Goal: Information Seeking & Learning: Learn about a topic

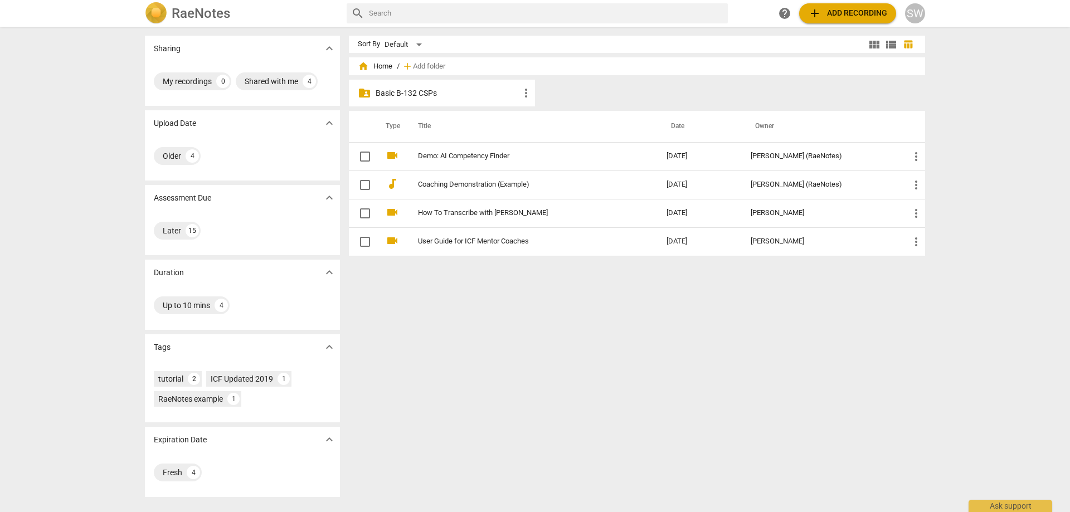
click at [434, 92] on p "Basic B-132 CSPs" at bounding box center [448, 94] width 144 height 12
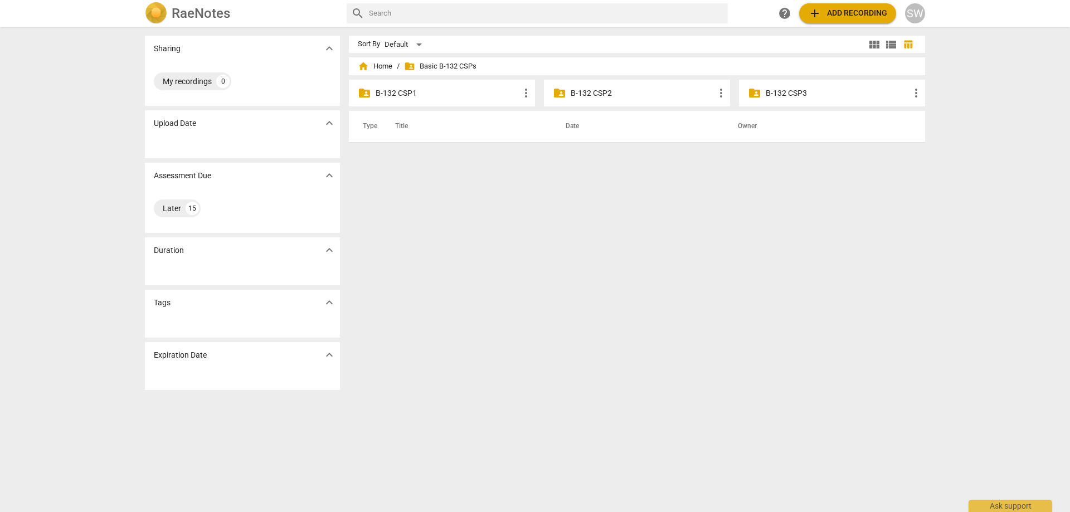
click at [444, 90] on p "B-132 CSP1" at bounding box center [448, 94] width 144 height 12
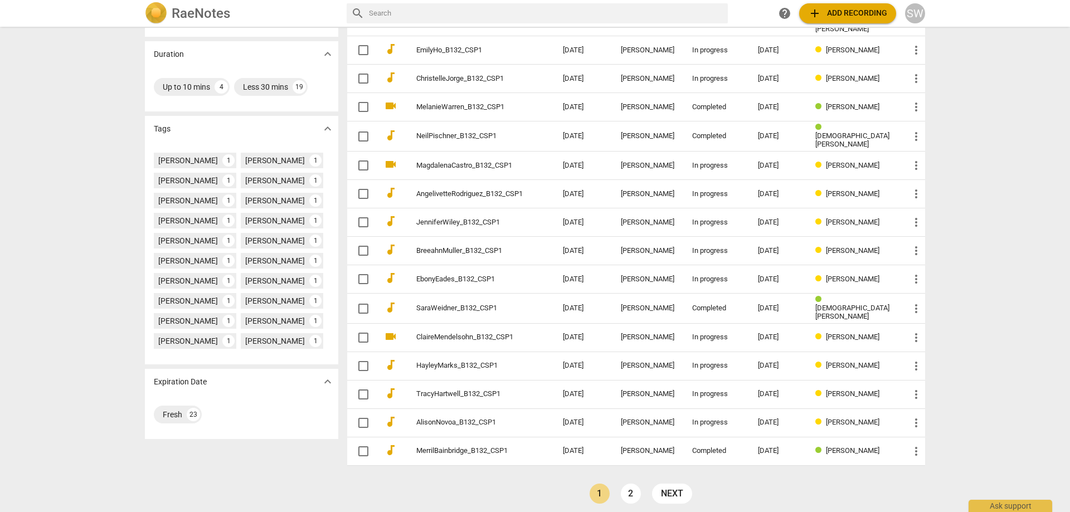
scroll to position [220, 0]
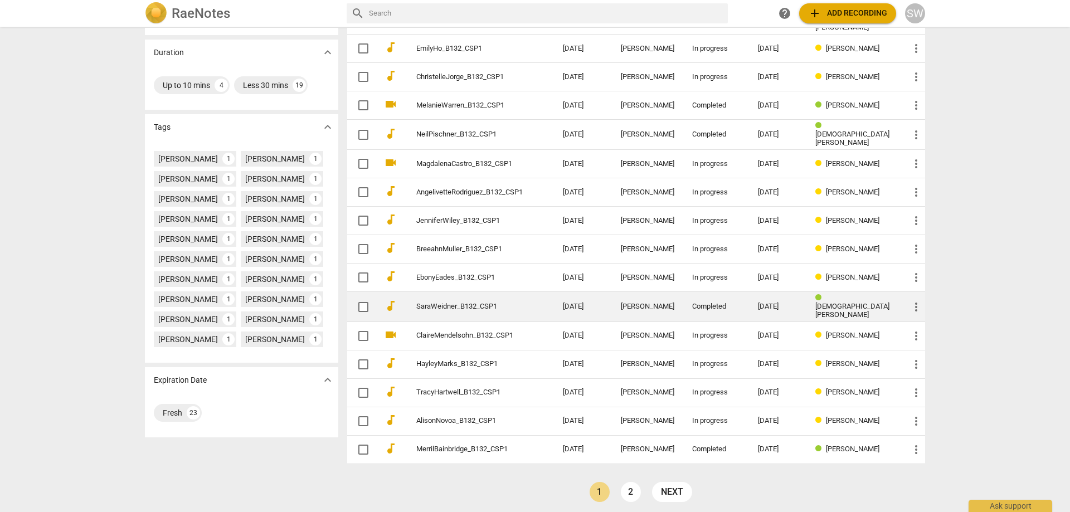
click at [489, 303] on link "SaraWeidner_B132_CSP1" at bounding box center [469, 307] width 106 height 8
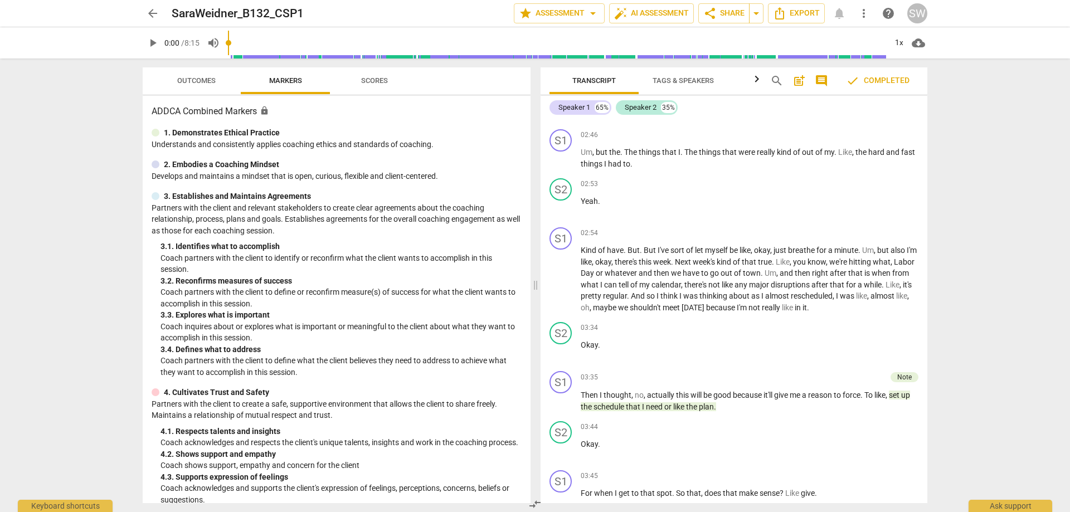
scroll to position [2063, 0]
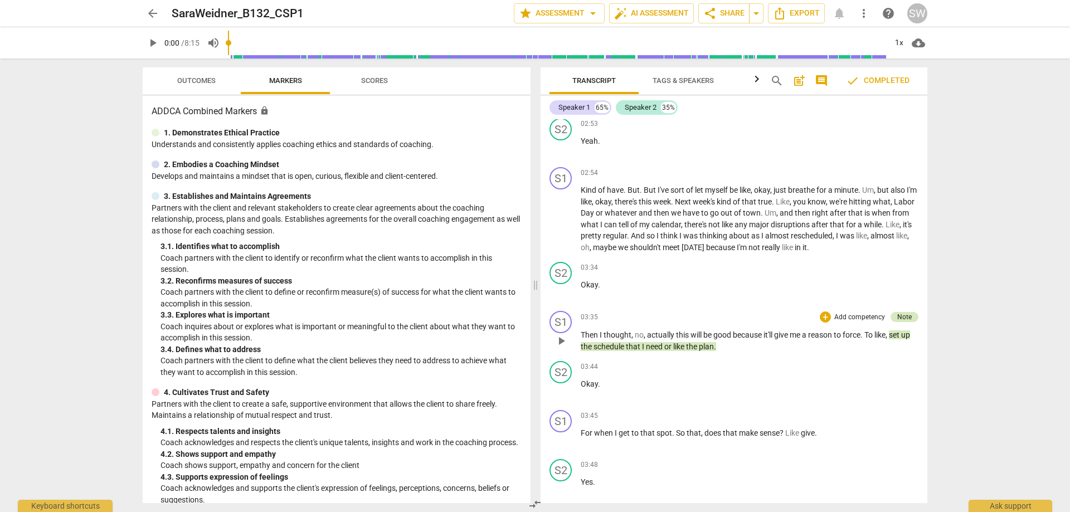
click at [899, 322] on div "Note" at bounding box center [905, 317] width 14 height 10
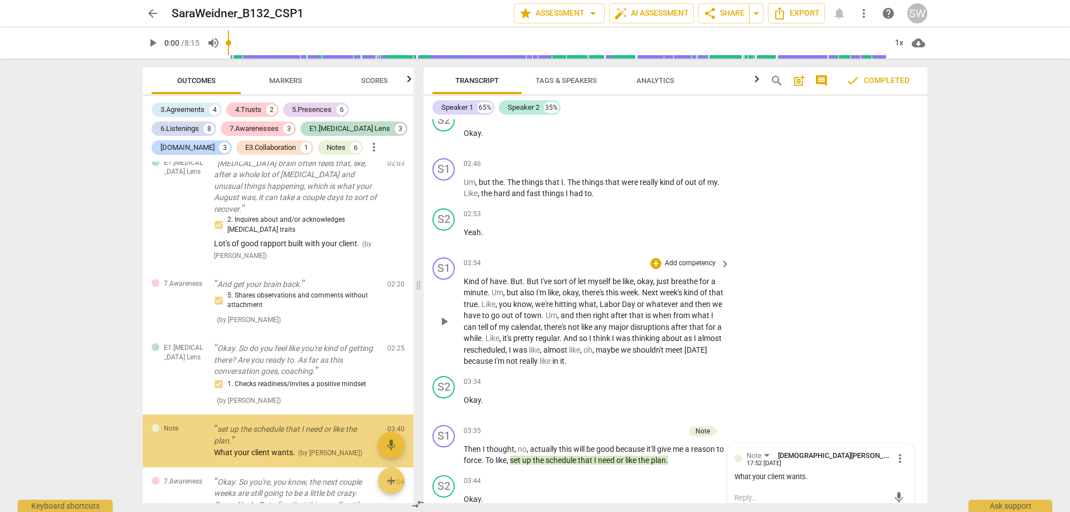
scroll to position [388, 0]
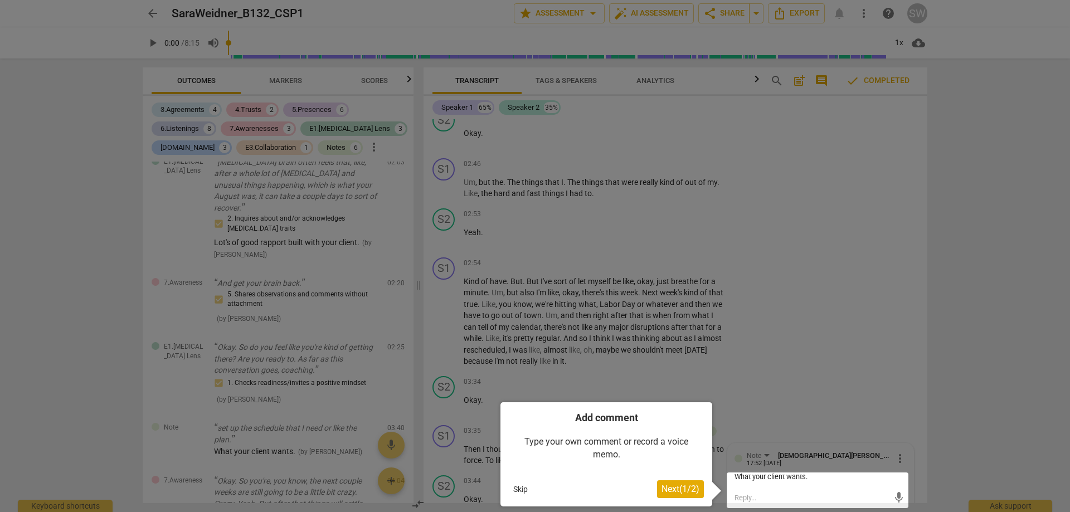
click at [515, 488] on button "Skip" at bounding box center [520, 489] width 23 height 17
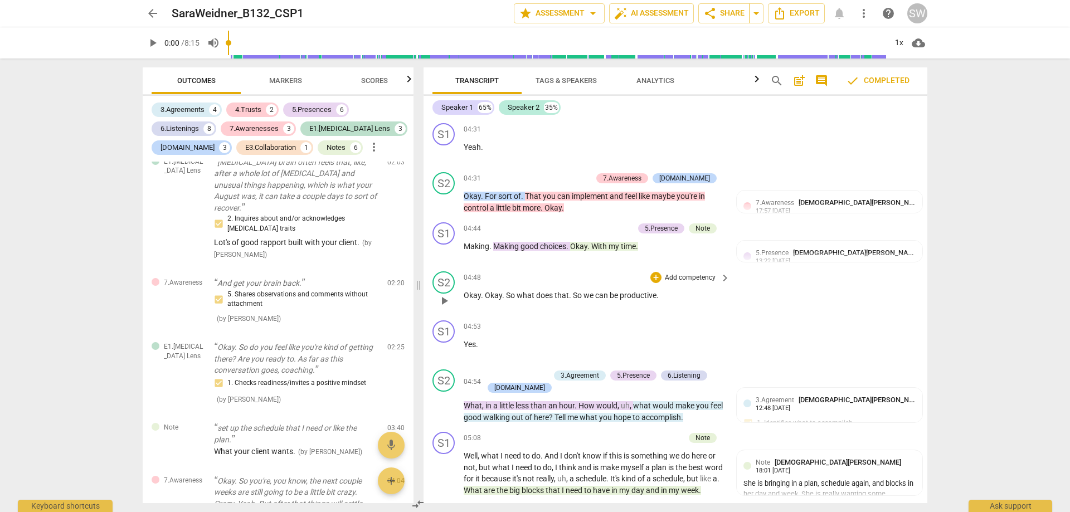
scroll to position [2929, 0]
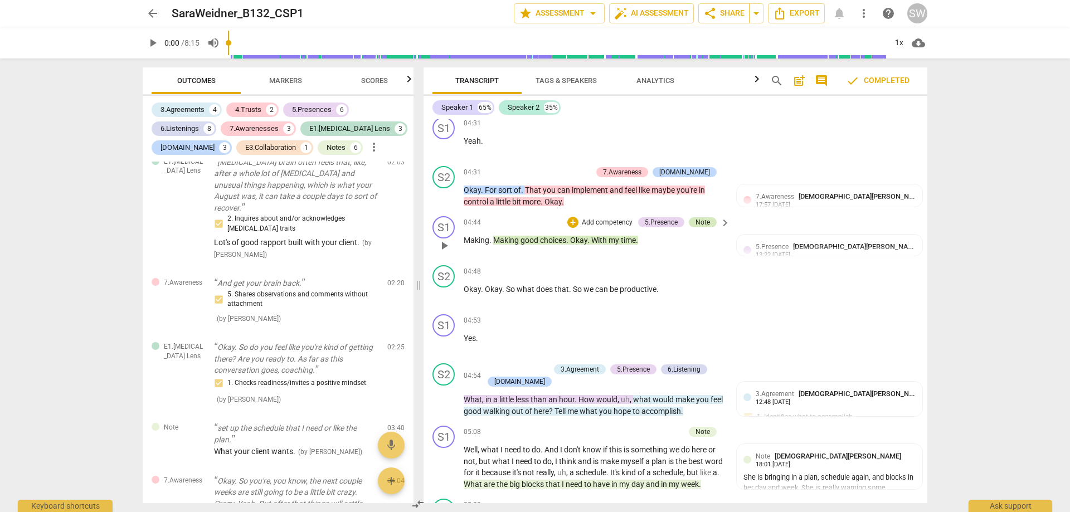
click at [699, 217] on div "Note" at bounding box center [703, 222] width 14 height 10
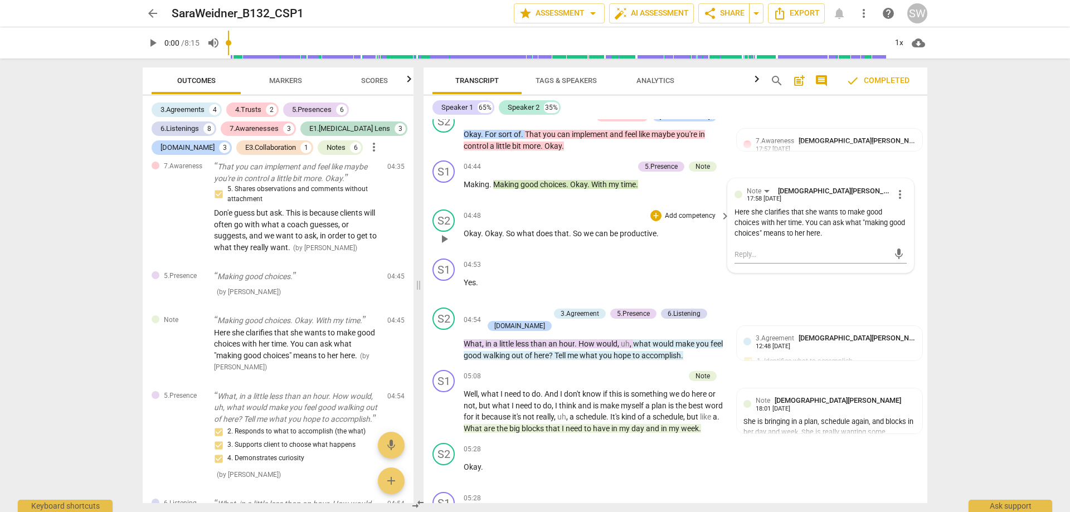
scroll to position [3041, 0]
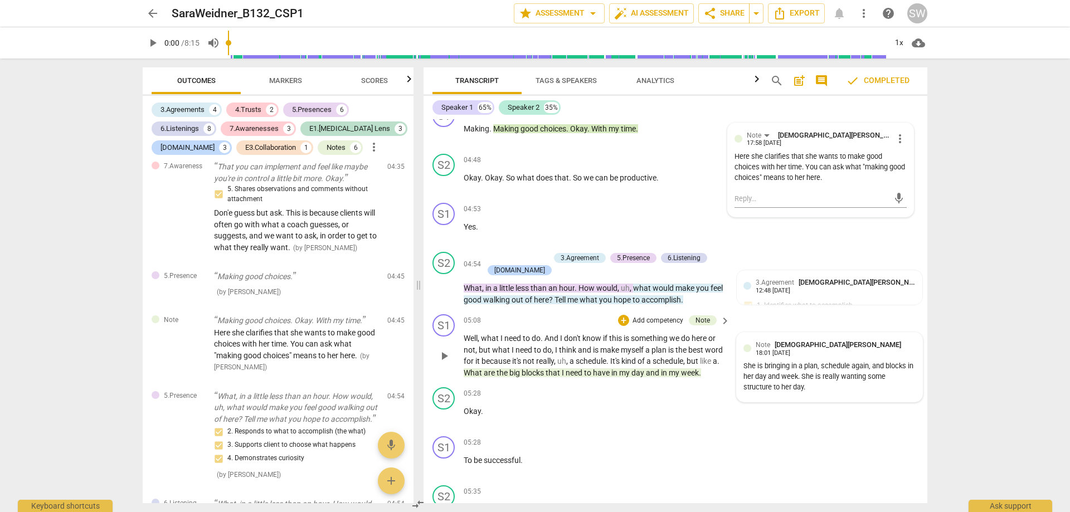
click at [768, 361] on div "She is bringing in a plan, schedule again, and blocks in her day and week. She …" at bounding box center [830, 376] width 172 height 31
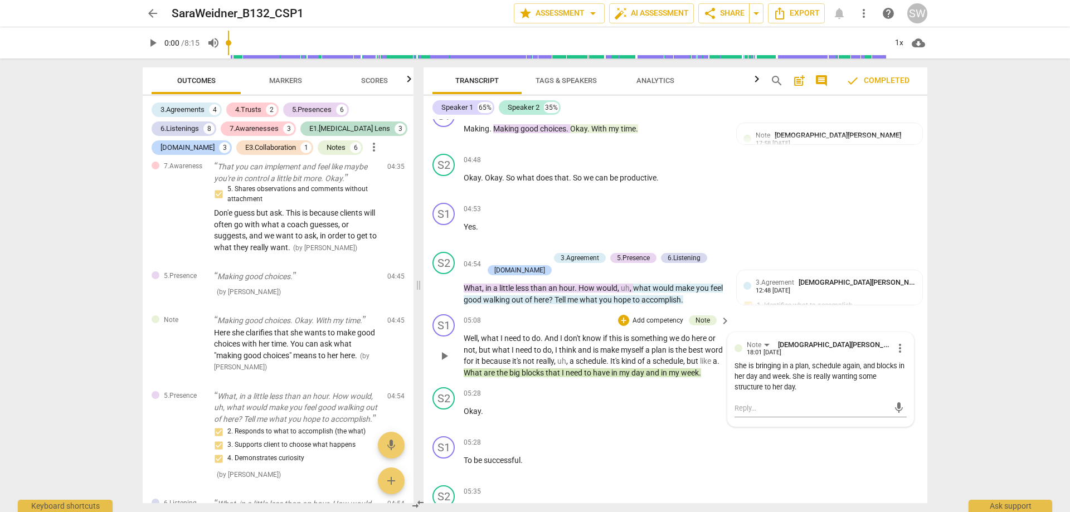
click at [737, 310] on div "S1 play_arrow pause 05:08 + Add competency Note keyboard_arrow_right Well , wha…" at bounding box center [676, 346] width 504 height 73
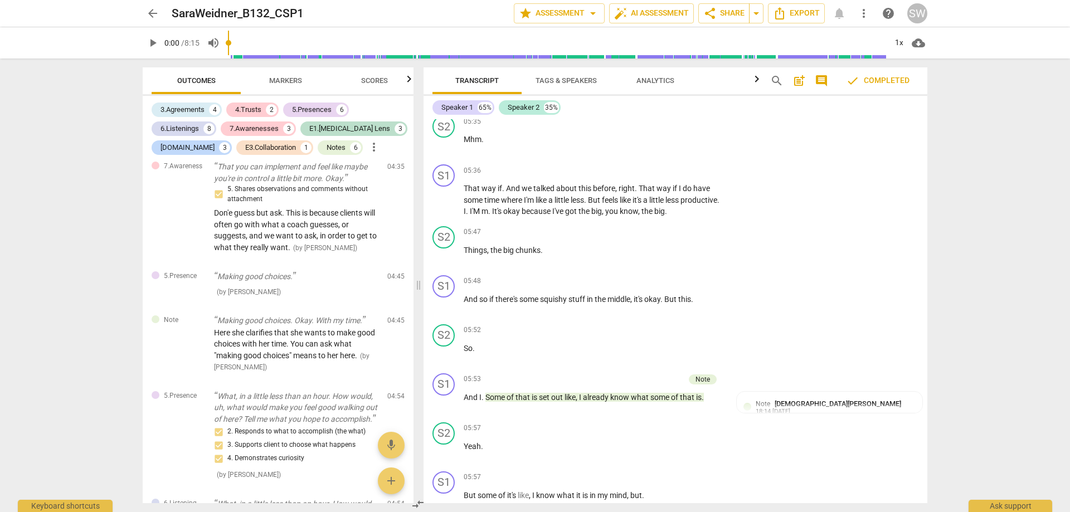
scroll to position [3487, 0]
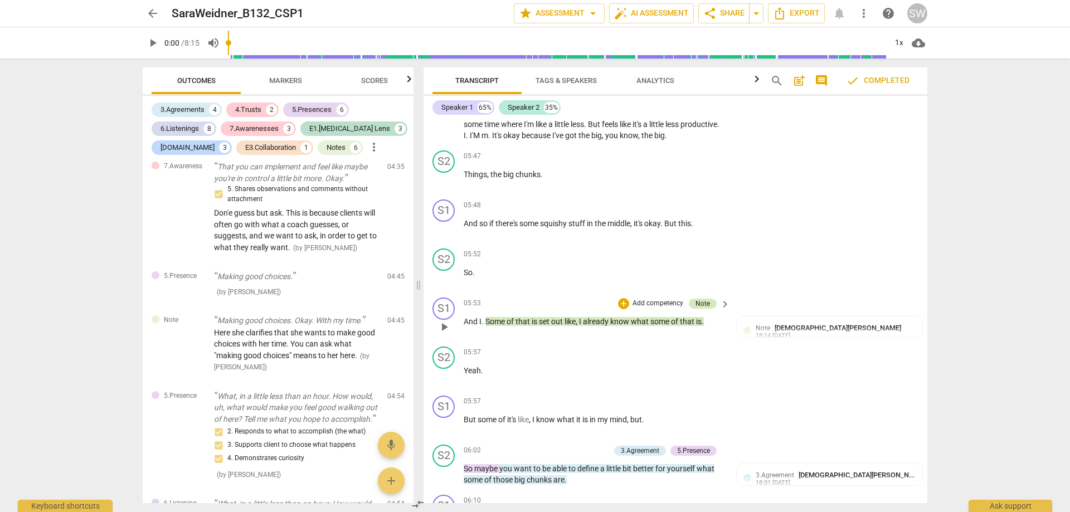
click at [697, 301] on div "Note" at bounding box center [703, 304] width 14 height 10
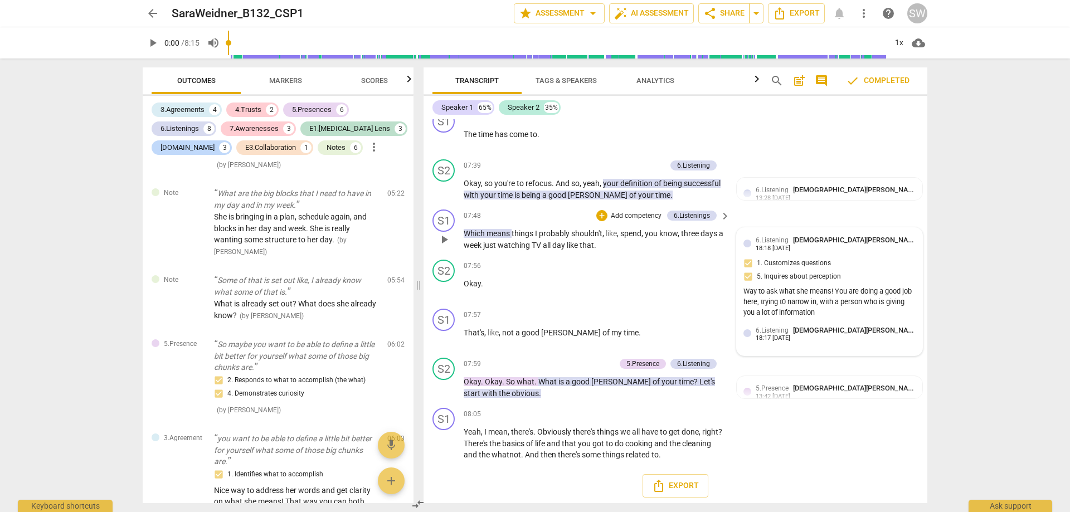
scroll to position [4620, 0]
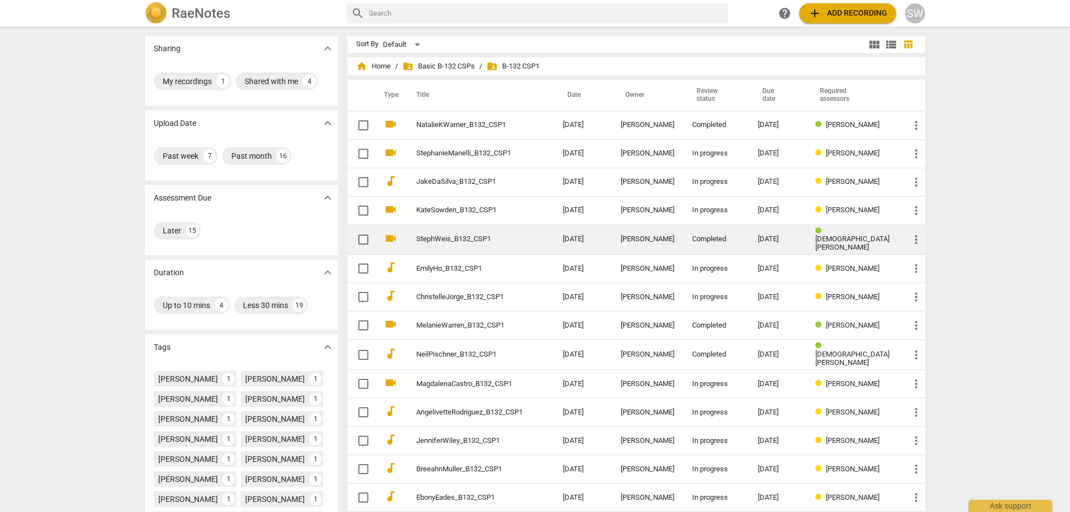
click at [434, 240] on link "StephWeis_B132_CSP1" at bounding box center [469, 239] width 106 height 8
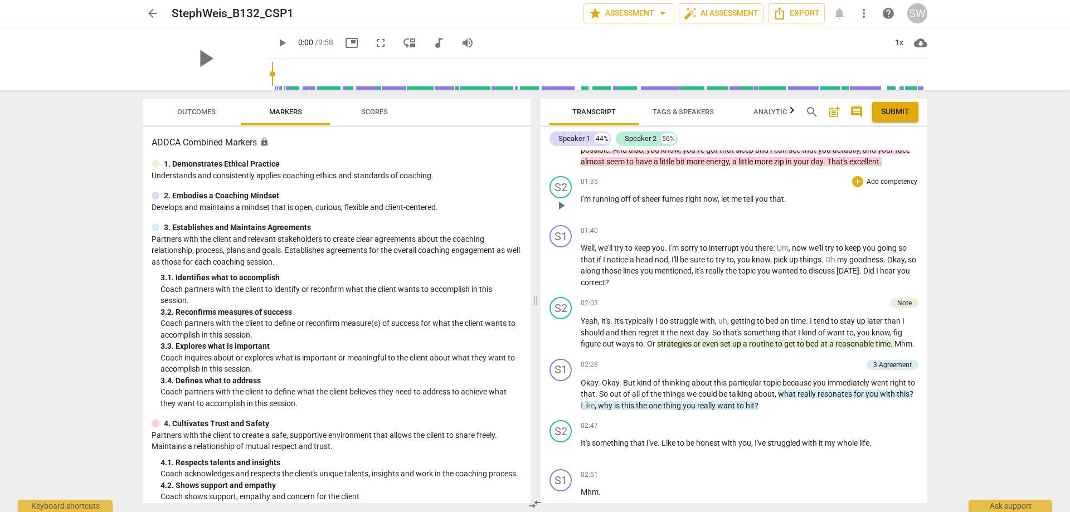
scroll to position [948, 0]
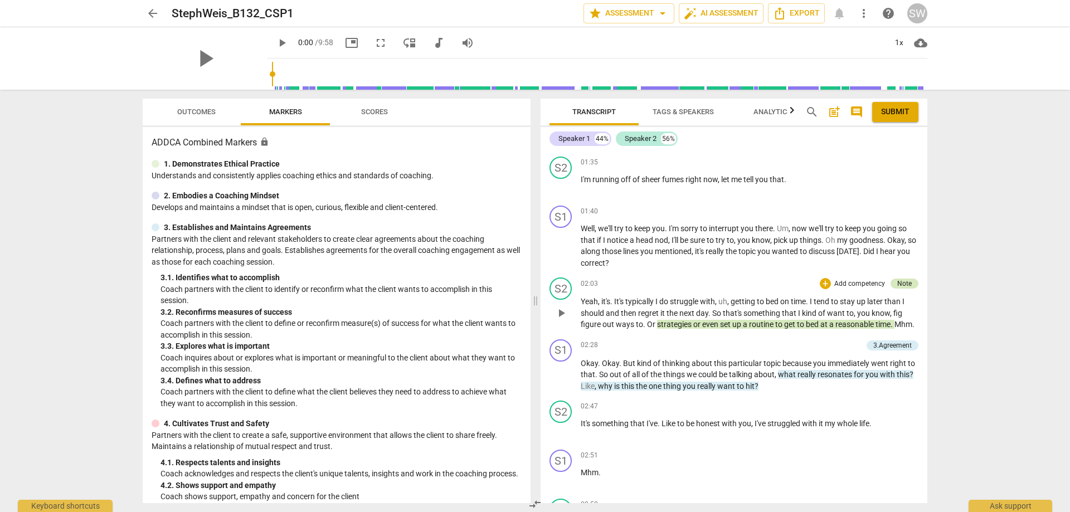
click at [898, 285] on div "Note" at bounding box center [905, 284] width 14 height 10
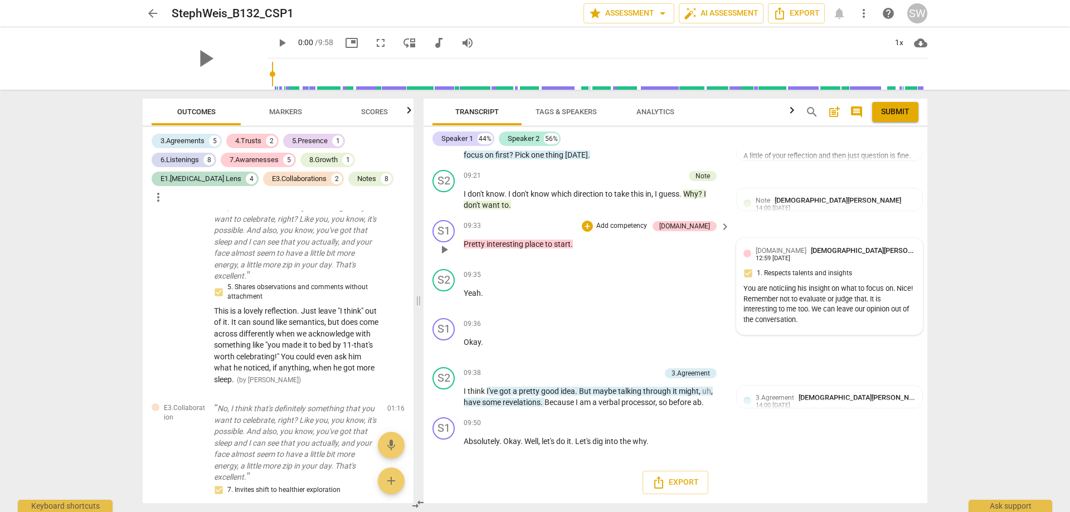
scroll to position [2894, 0]
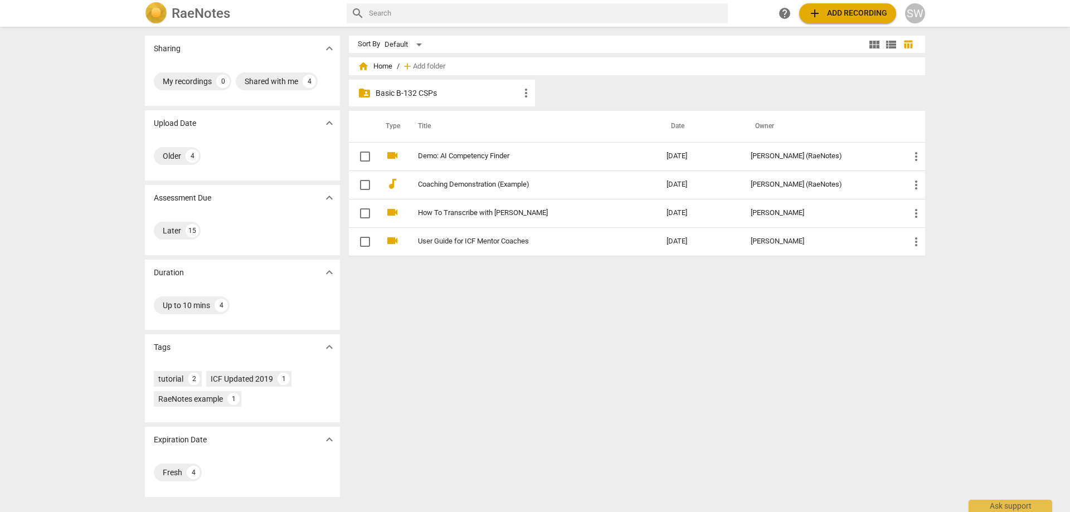
click at [450, 91] on p "Basic B-132 CSPs" at bounding box center [448, 94] width 144 height 12
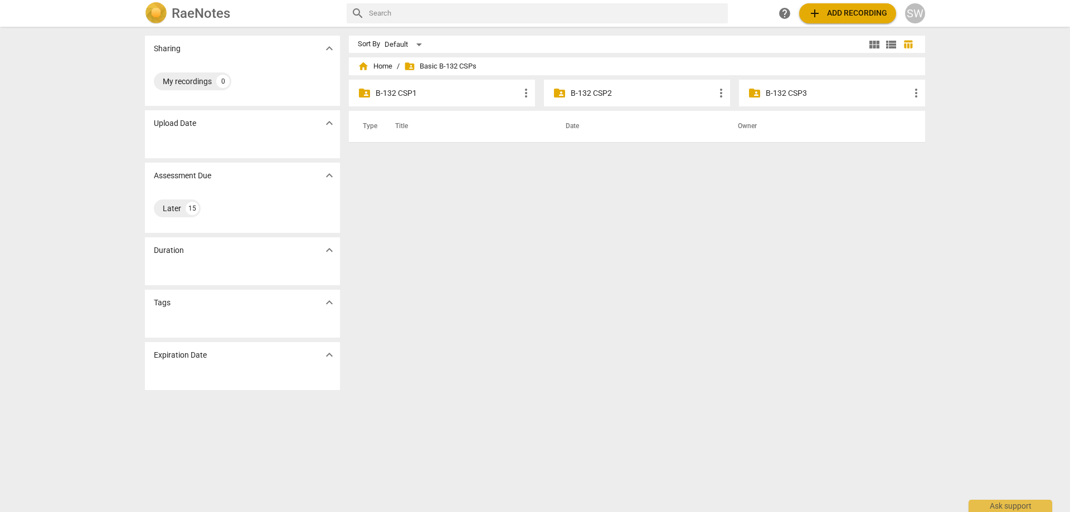
click at [405, 95] on p "B-132 CSP1" at bounding box center [448, 94] width 144 height 12
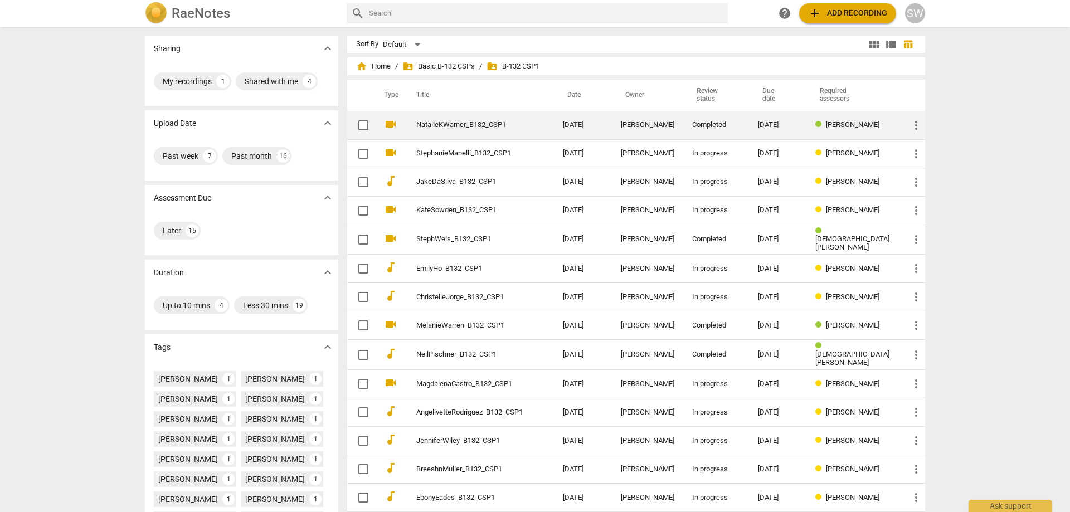
click at [484, 132] on td "NatalieKWarner_B132_CSP1" at bounding box center [478, 125] width 151 height 28
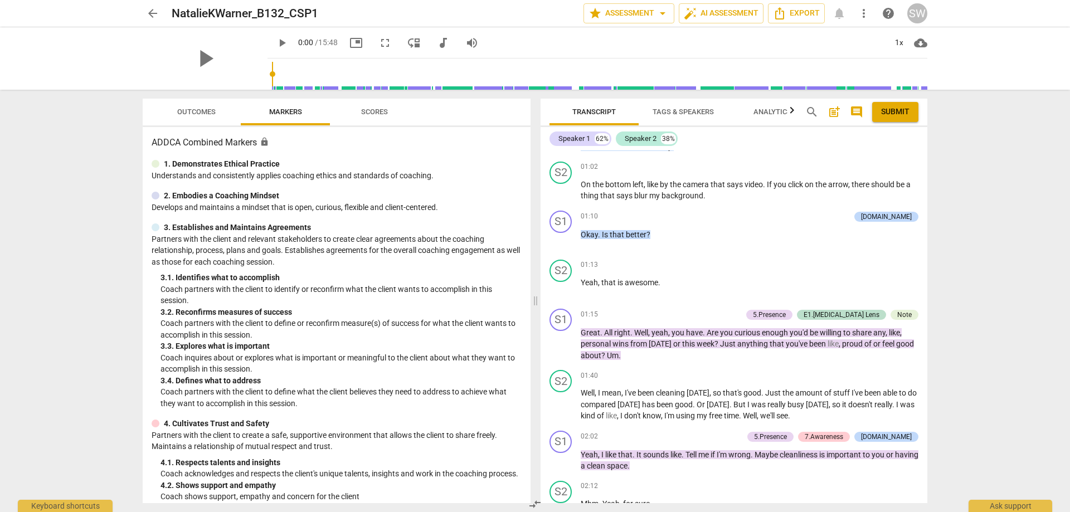
scroll to position [669, 0]
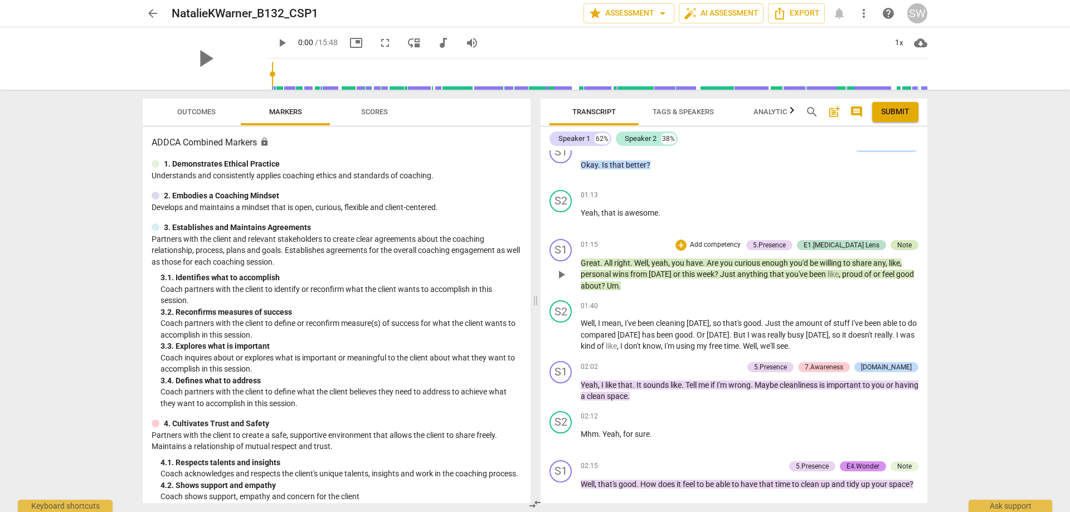
click at [901, 245] on div "Note" at bounding box center [905, 245] width 14 height 10
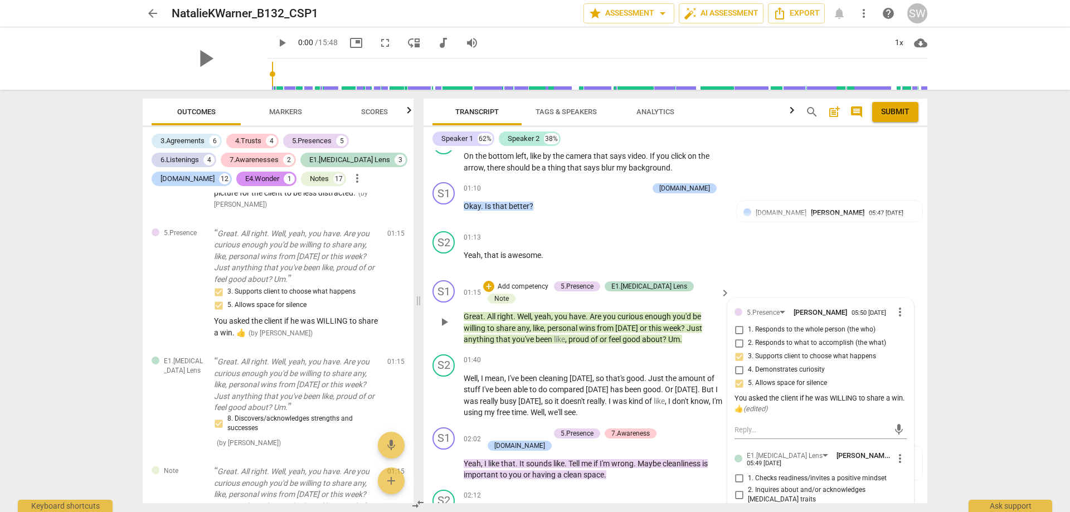
scroll to position [604, 0]
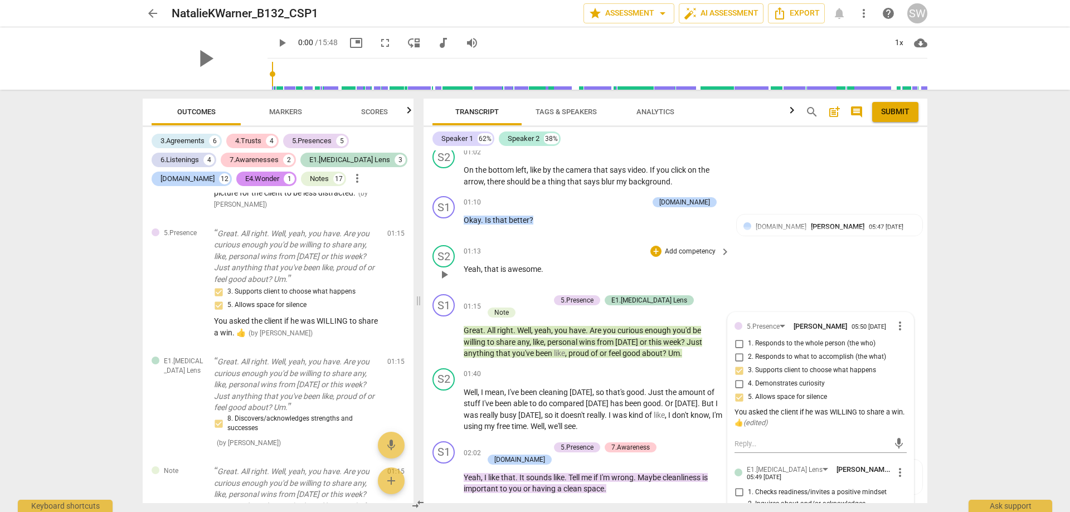
click at [568, 263] on div "01:13 + Add competency keyboard_arrow_right Yeah , that is awesome ." at bounding box center [598, 265] width 268 height 40
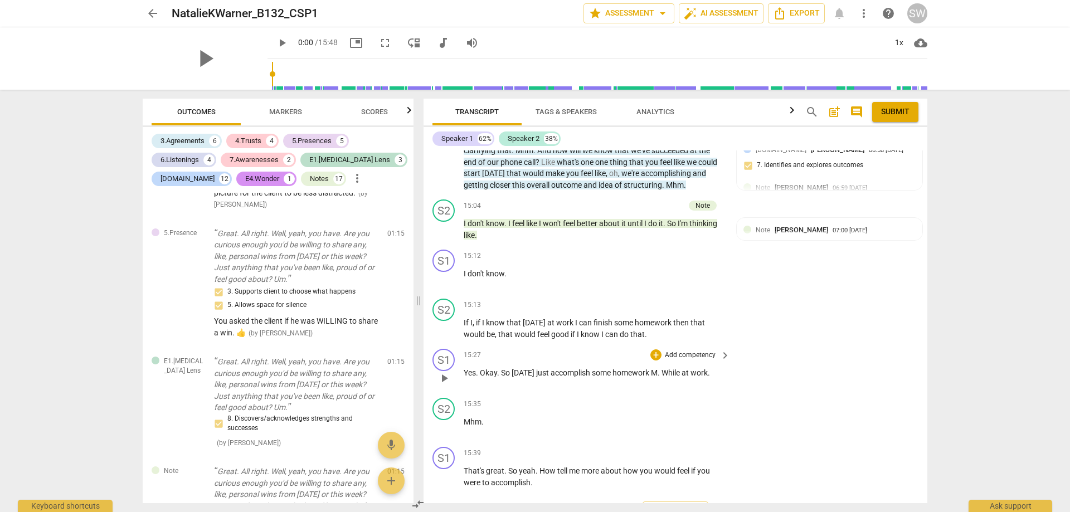
scroll to position [3682, 0]
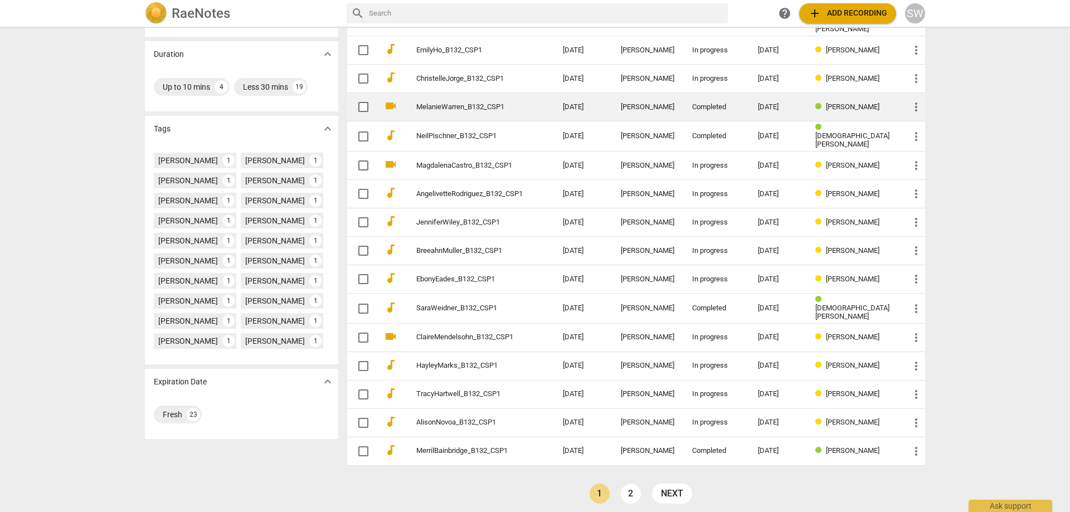
scroll to position [220, 0]
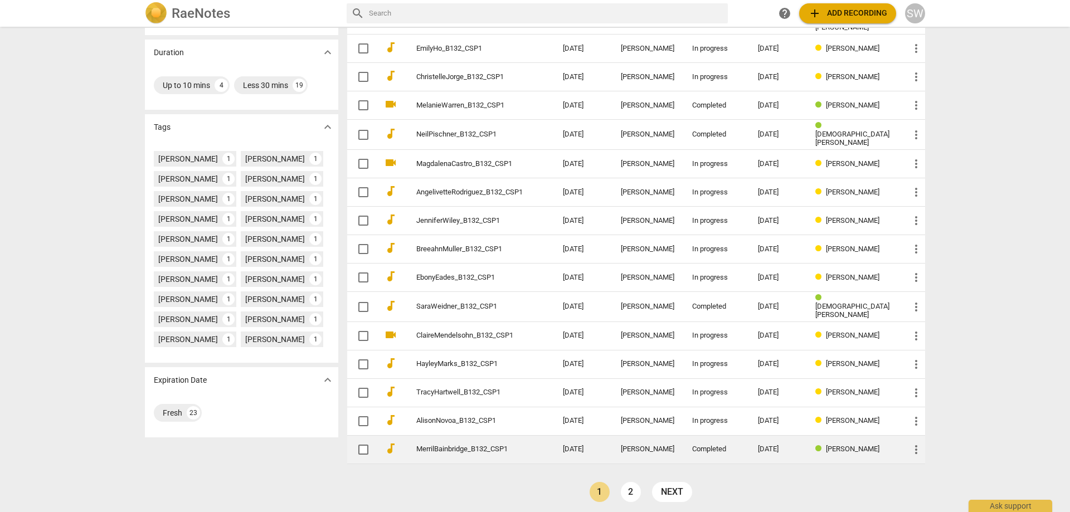
click at [463, 447] on link "MerrilBainbridge_B132_CSP1" at bounding box center [469, 449] width 106 height 8
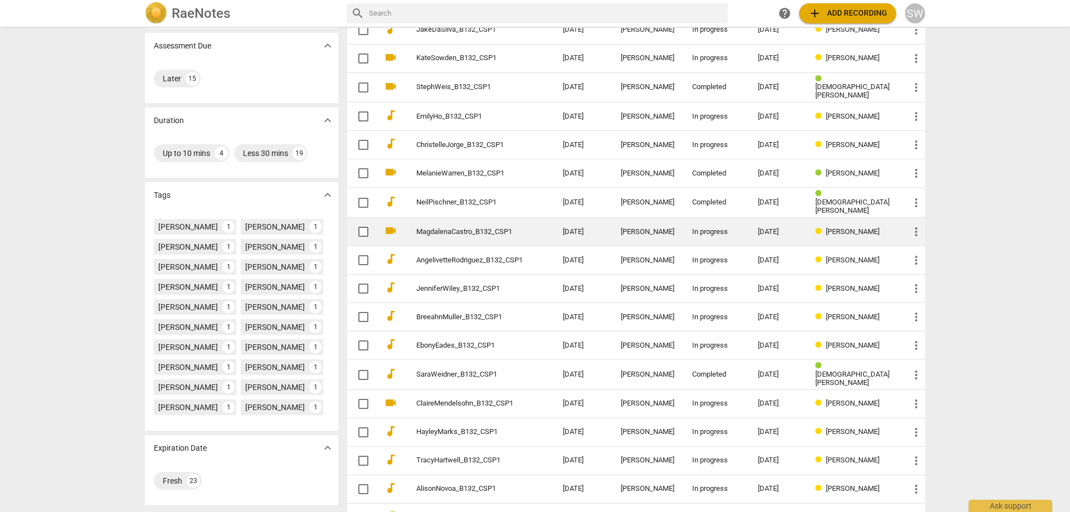
scroll to position [167, 0]
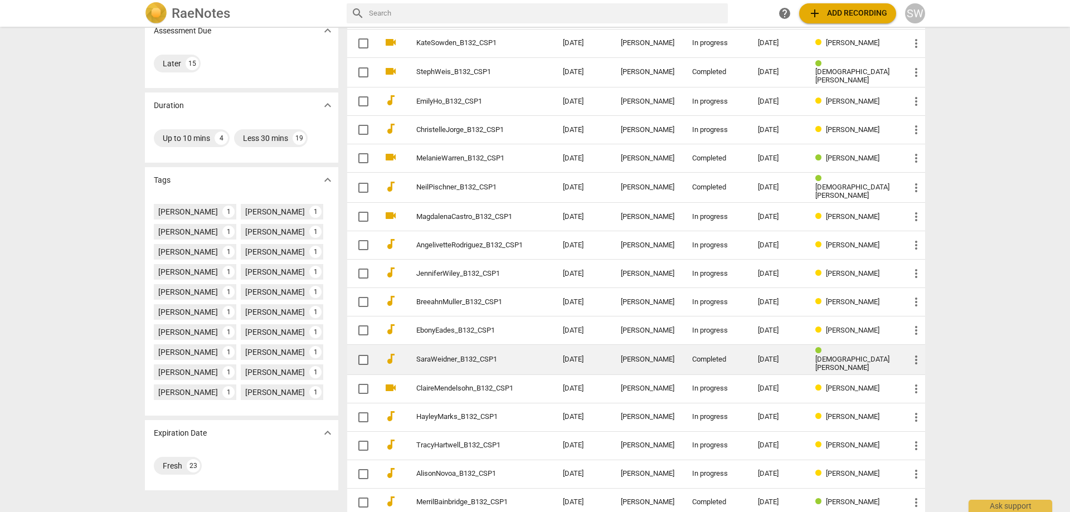
click at [464, 351] on td "SaraWeidner_B132_CSP1" at bounding box center [478, 360] width 151 height 30
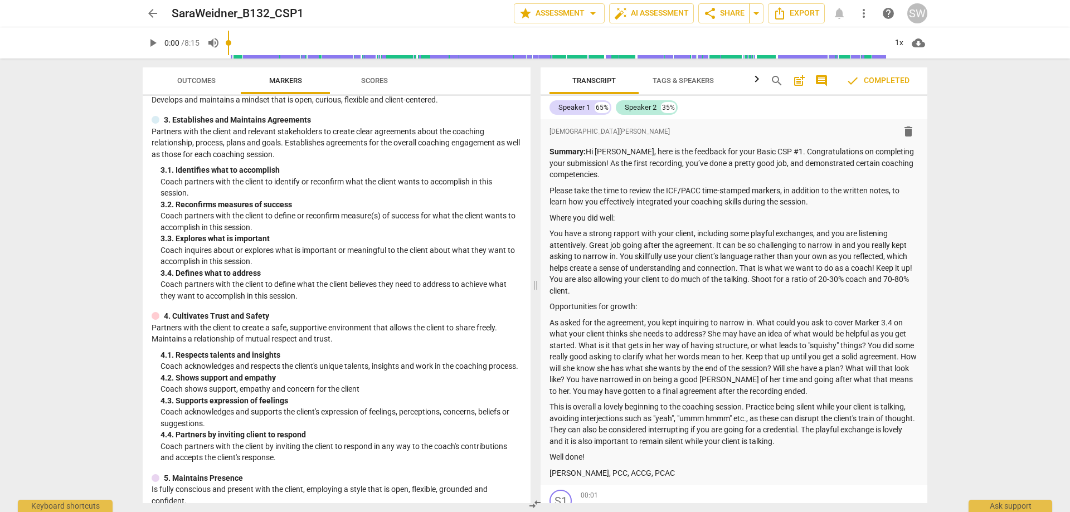
scroll to position [111, 0]
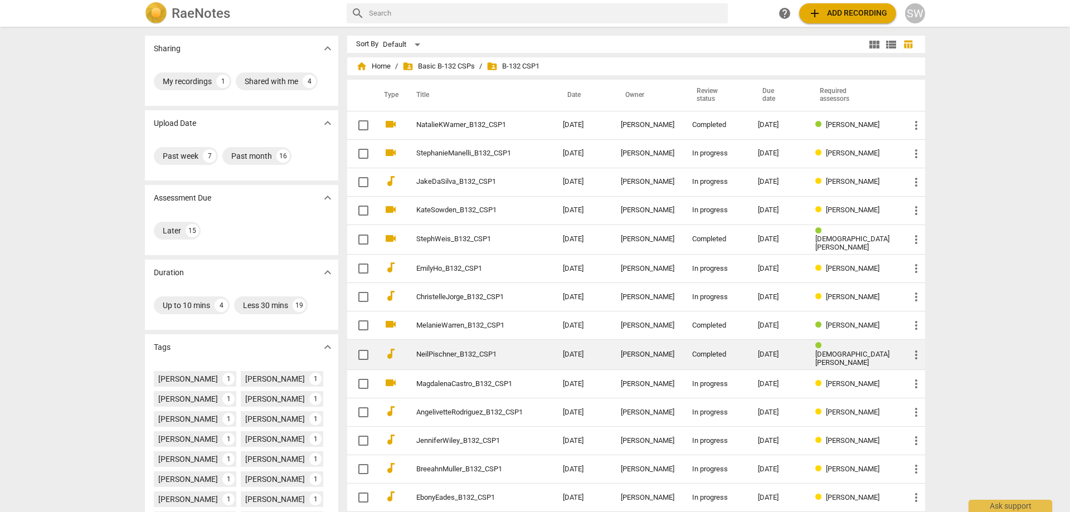
click at [463, 359] on td "NeilPischner_B132_CSP1" at bounding box center [478, 355] width 151 height 30
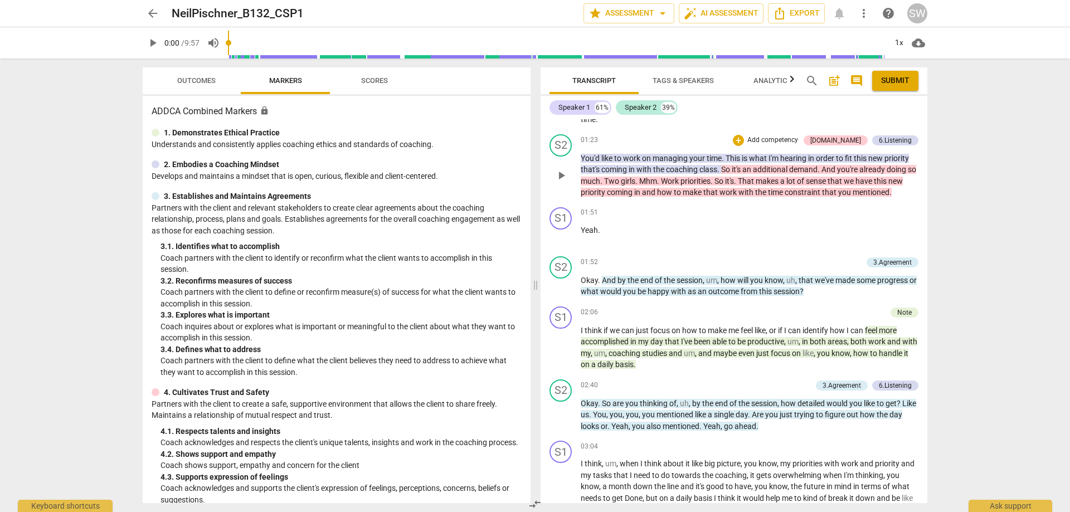
scroll to position [780, 0]
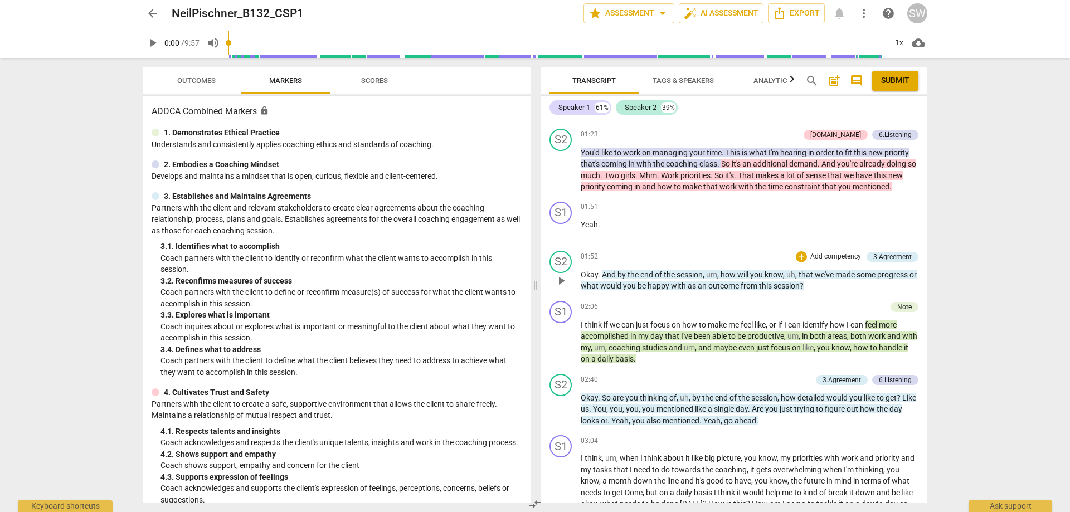
click at [908, 309] on div "Note" at bounding box center [905, 307] width 28 height 10
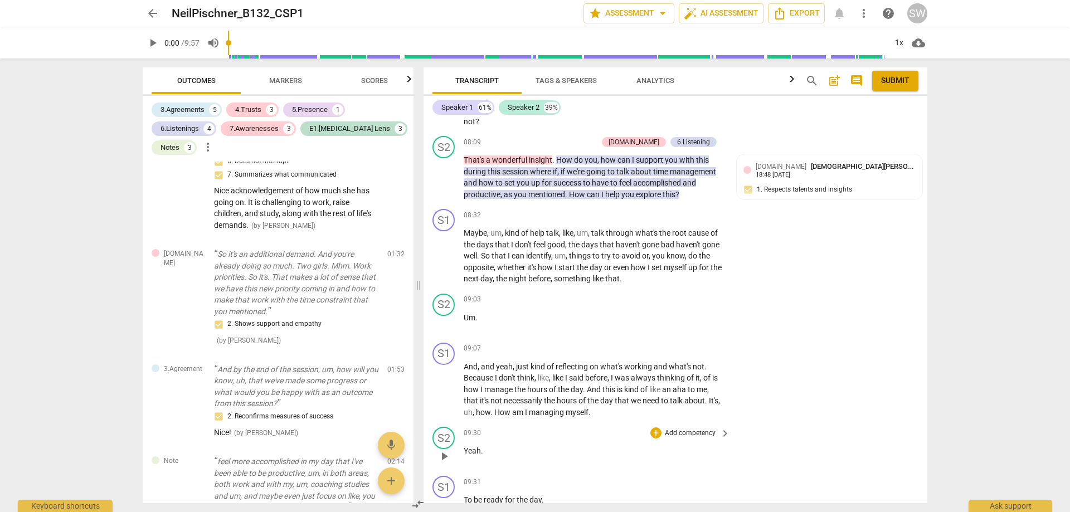
scroll to position [2065, 0]
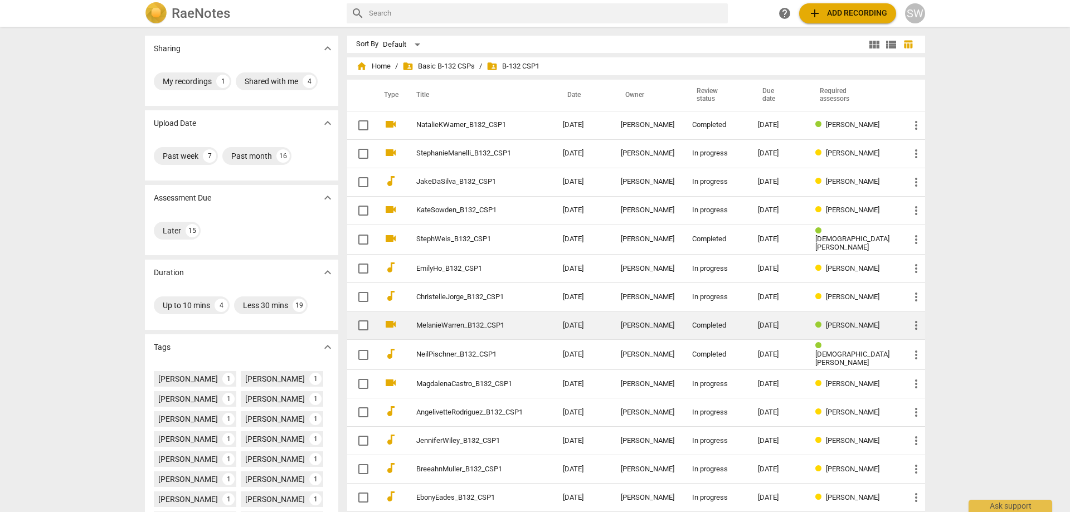
click at [470, 322] on link "MelanieWarren_B132_CSP1" at bounding box center [469, 326] width 106 height 8
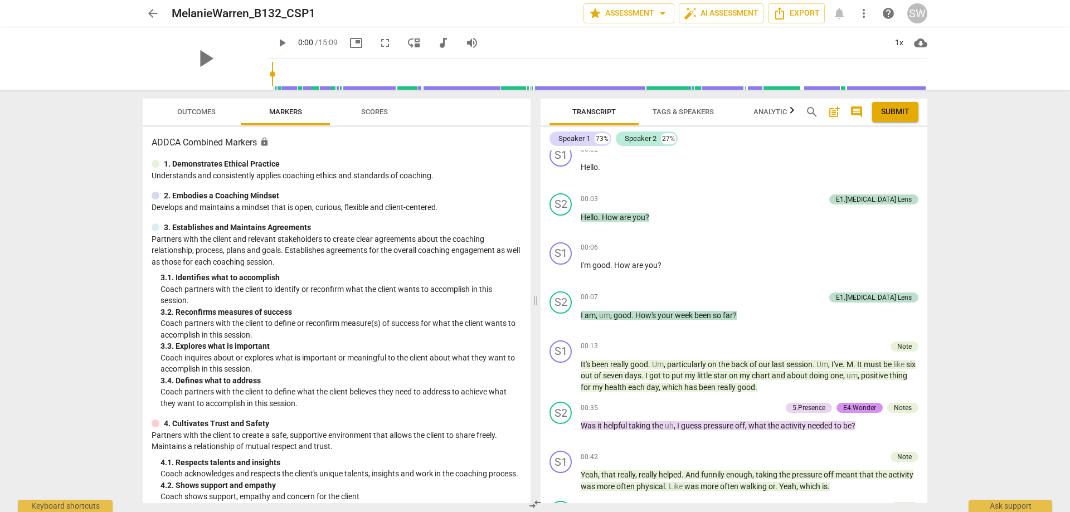
scroll to position [334, 0]
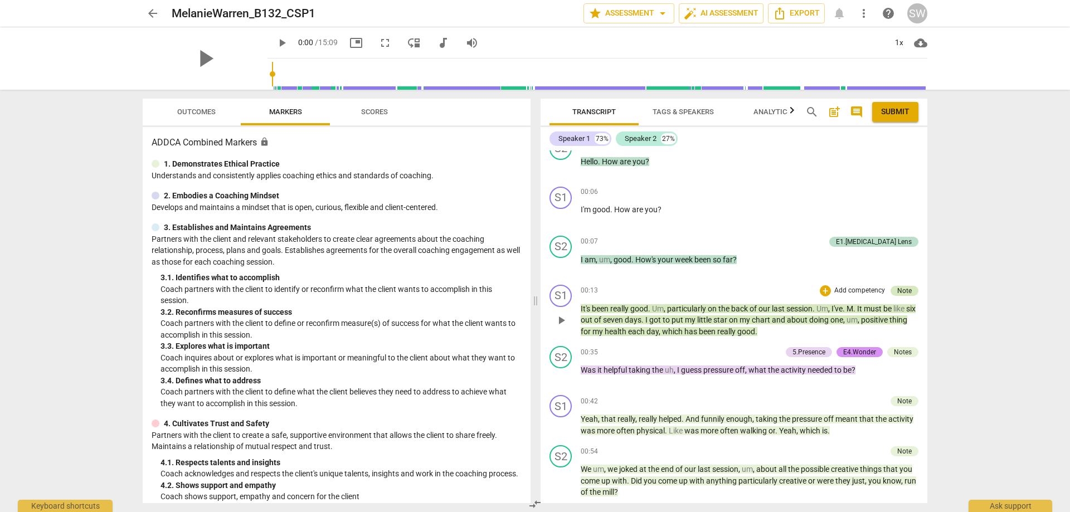
click at [908, 296] on div "Note" at bounding box center [905, 291] width 28 height 10
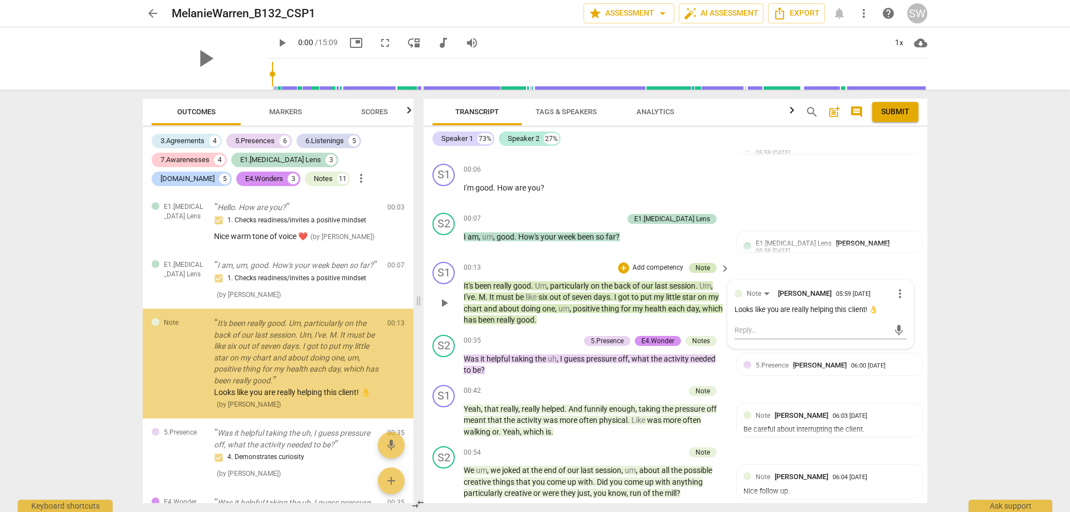
scroll to position [300, 0]
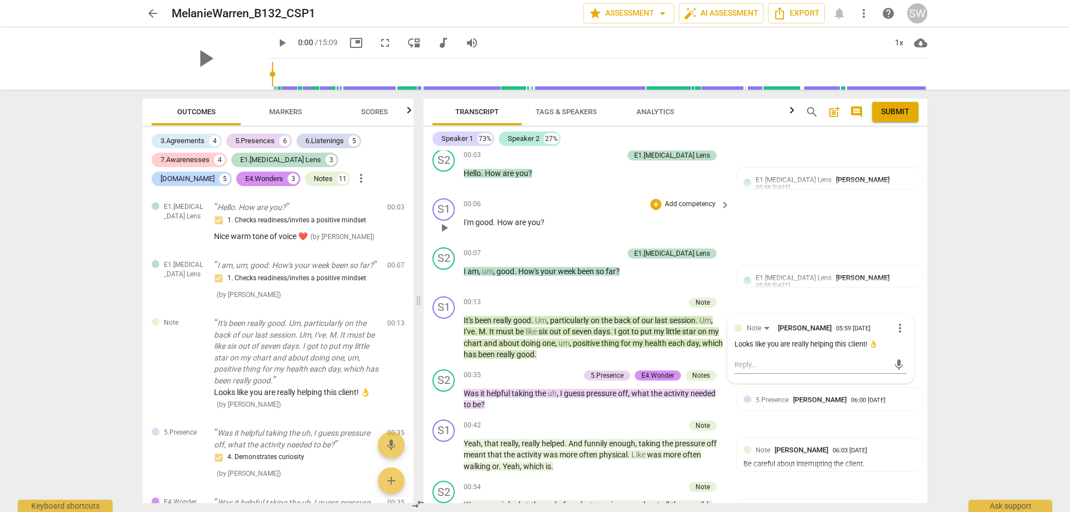
click at [775, 210] on div "S1 play_arrow pause 00:06 + Add competency keyboard_arrow_right I'm good . How …" at bounding box center [676, 218] width 504 height 49
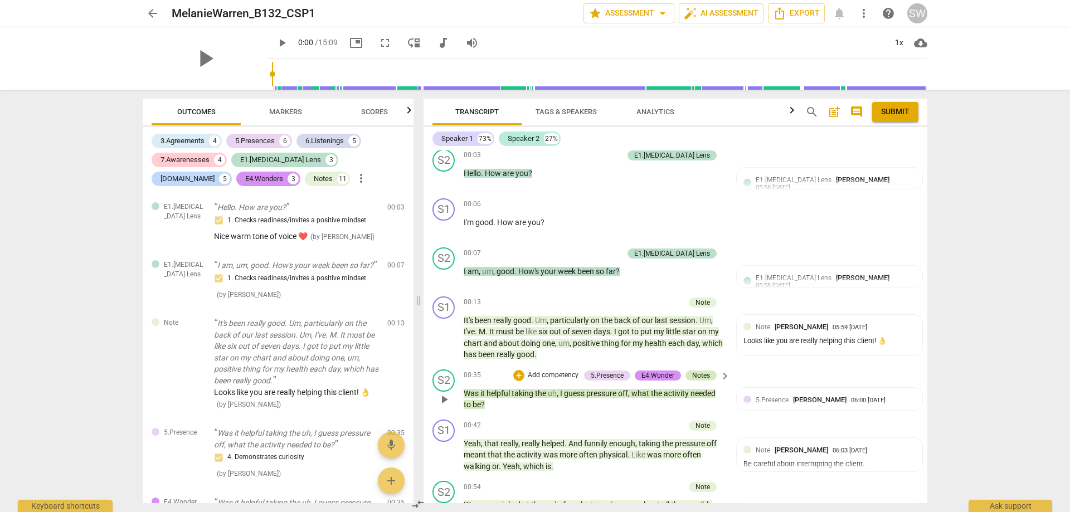
click at [694, 373] on div "Notes" at bounding box center [701, 376] width 18 height 10
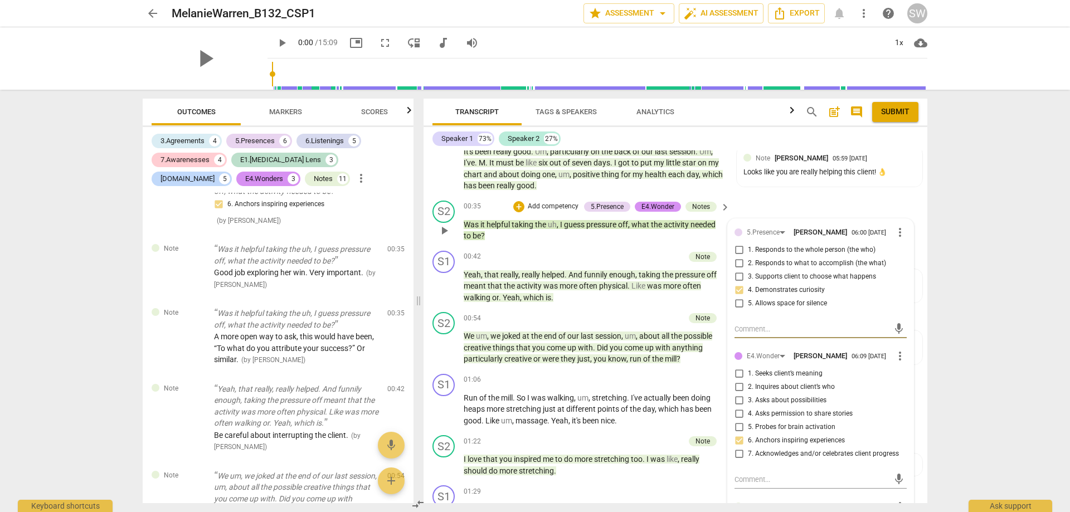
scroll to position [411, 0]
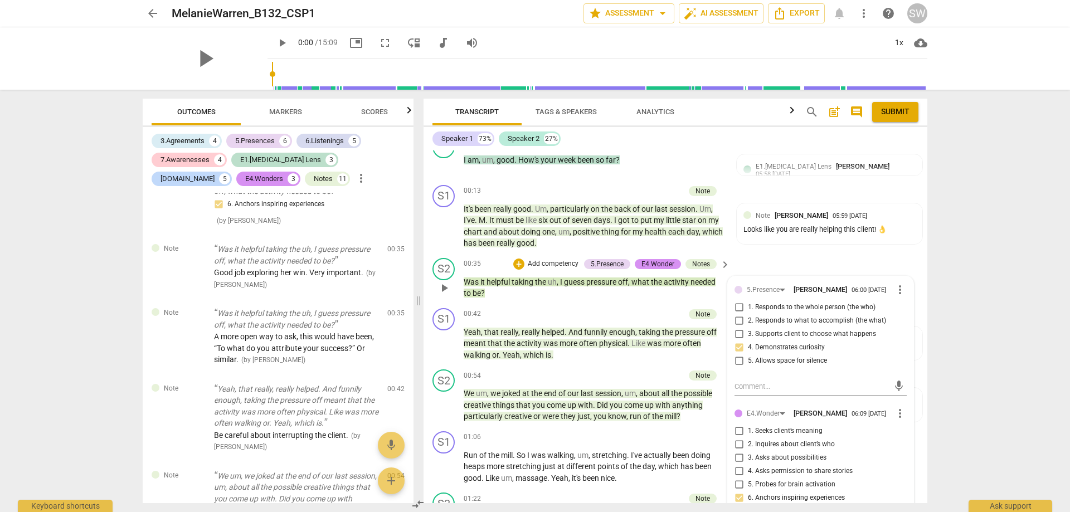
click at [751, 255] on div "S2 play_arrow pause 00:35 + Add competency 5.Presence E4.Wonder Notes keyboard_…" at bounding box center [676, 279] width 504 height 50
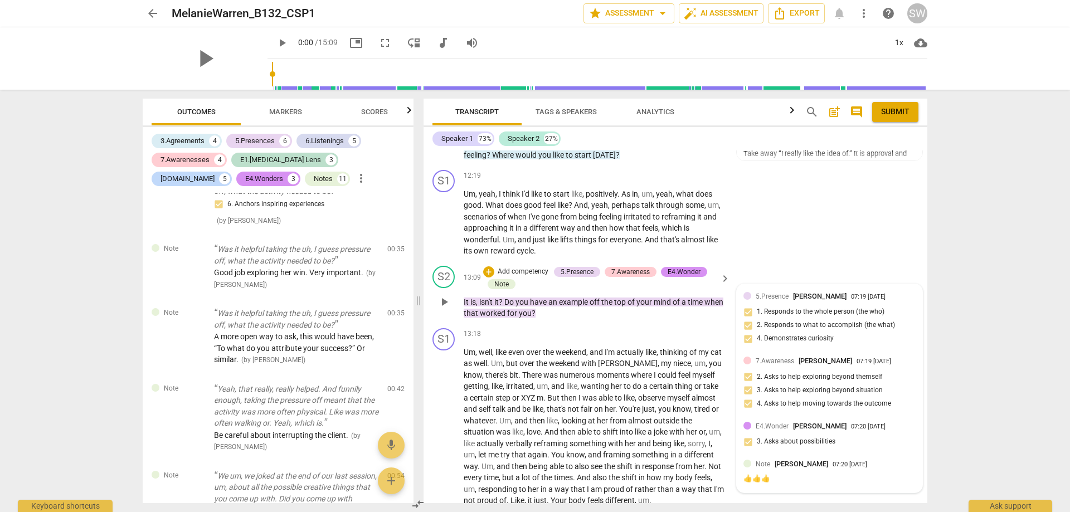
scroll to position [2800, 0]
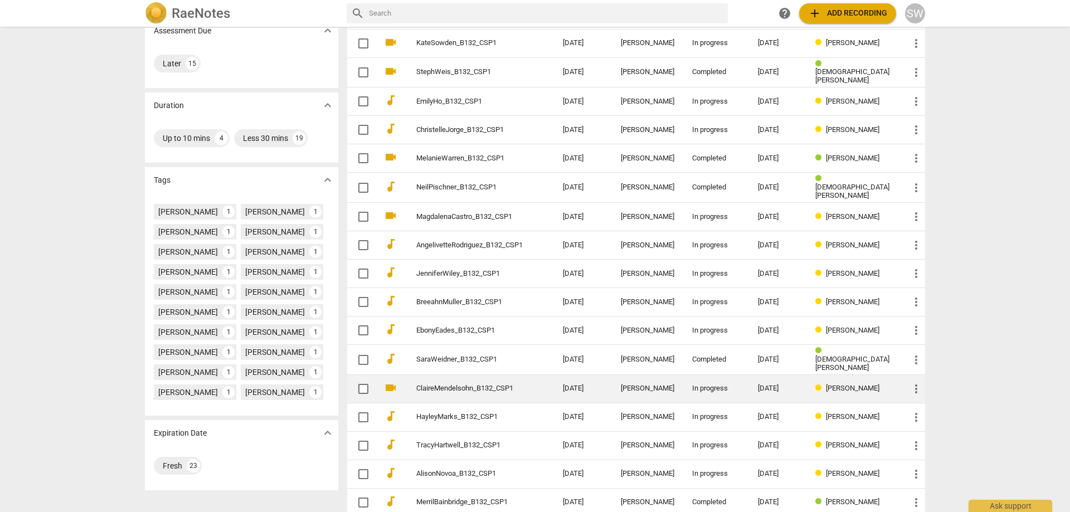
scroll to position [220, 0]
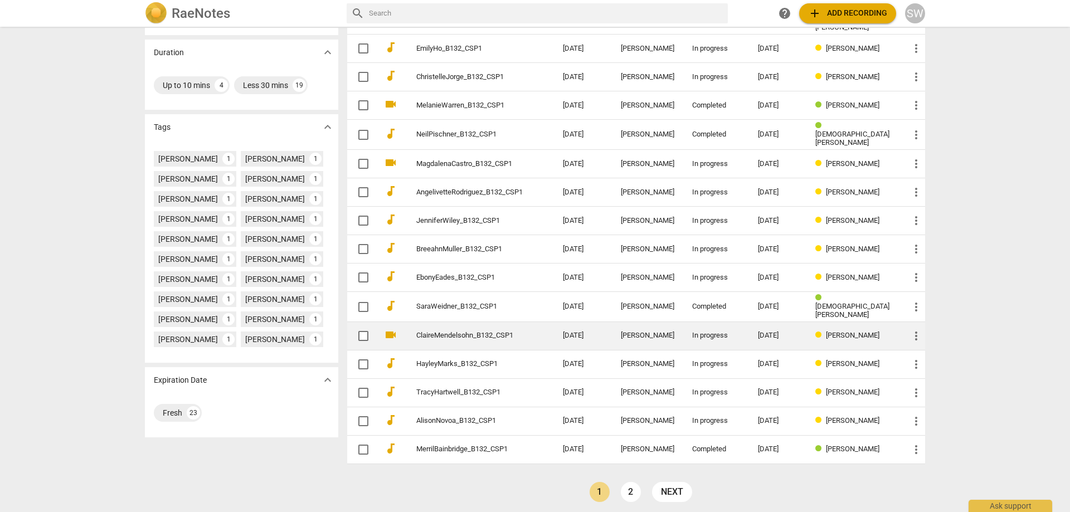
click at [513, 334] on link "ClaireMendelsohn_B132_CSP1" at bounding box center [469, 336] width 106 height 8
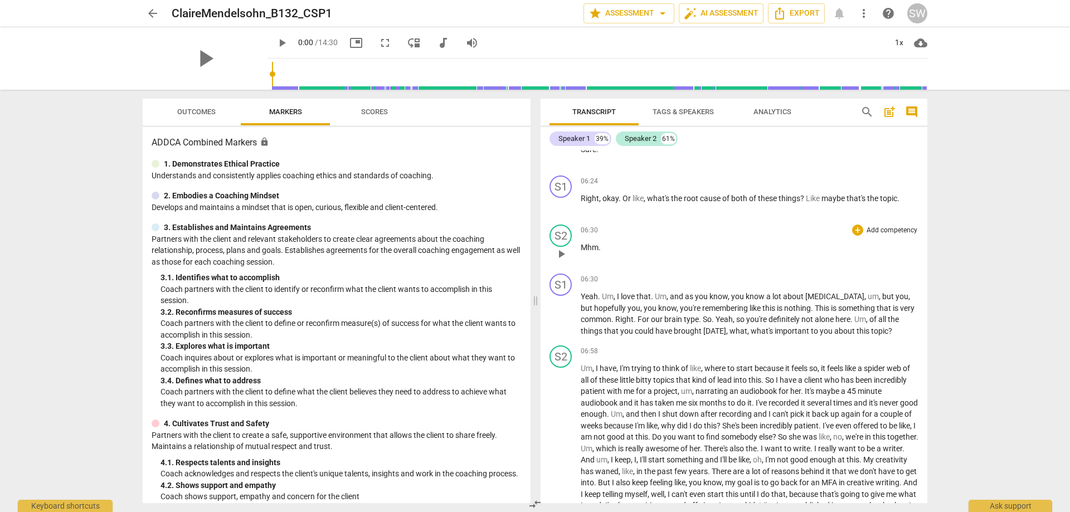
scroll to position [1895, 0]
